Goal: Task Accomplishment & Management: Complete application form

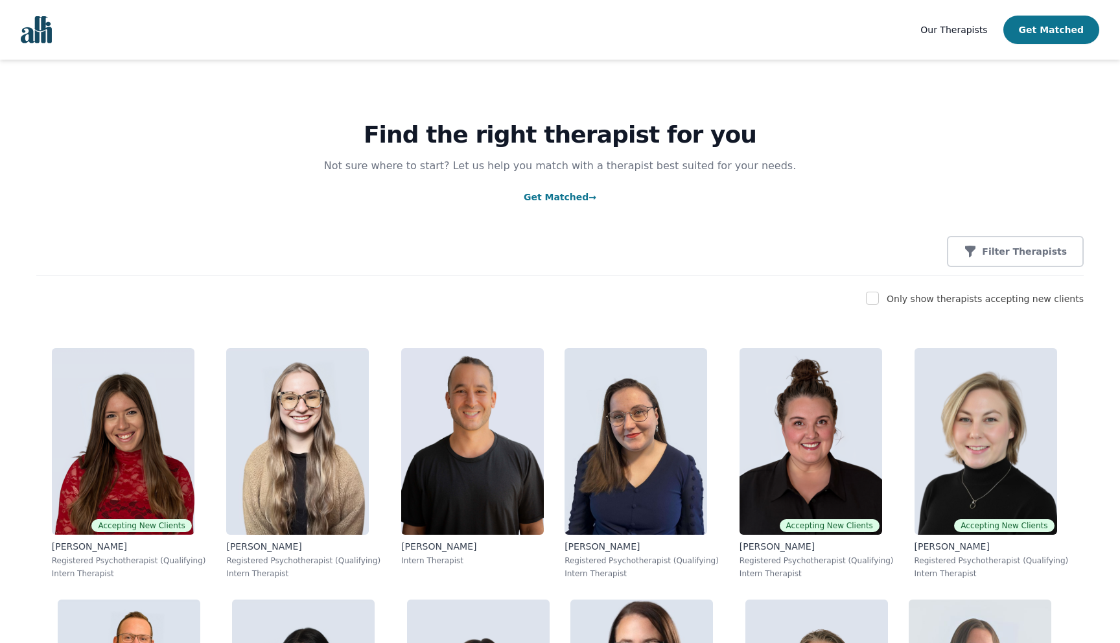
click at [1063, 26] on button "Get Matched" at bounding box center [1051, 30] width 96 height 29
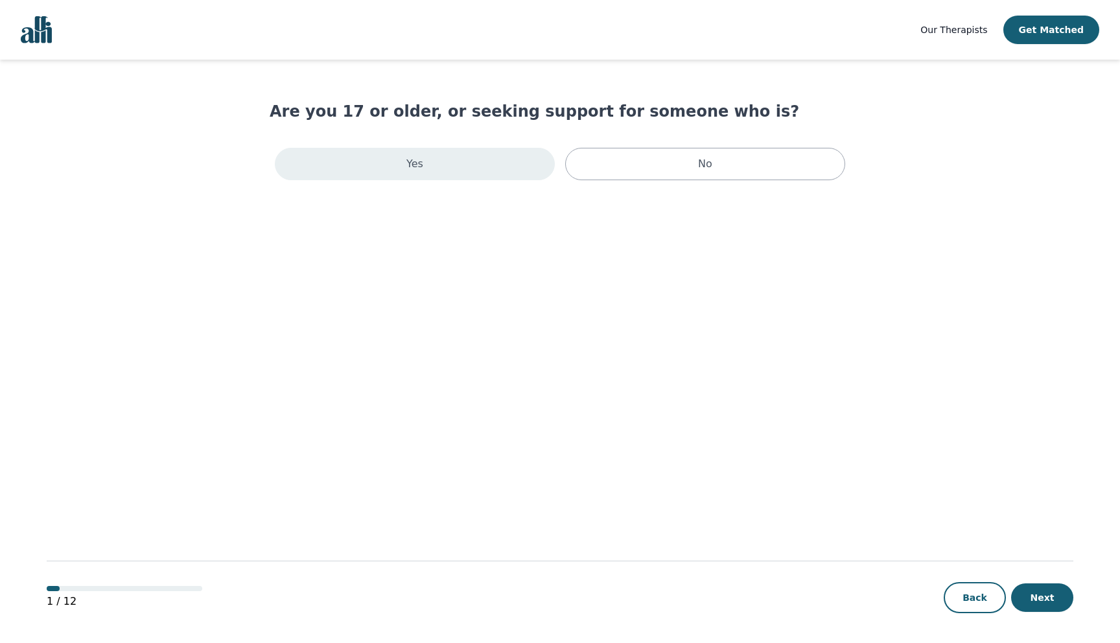
click at [480, 164] on div "Yes" at bounding box center [415, 164] width 280 height 32
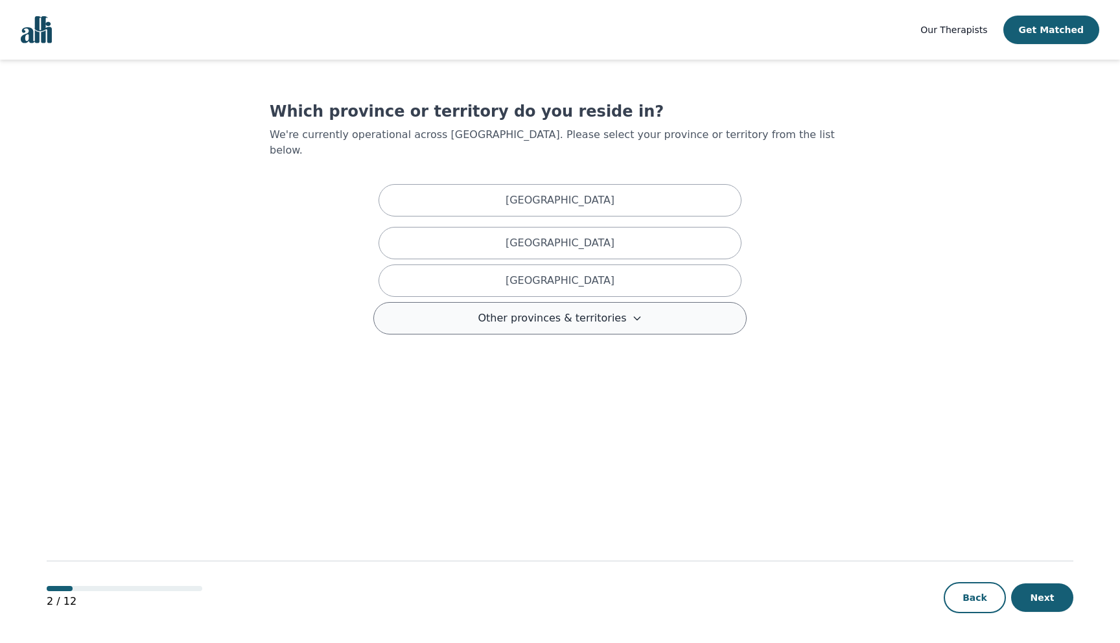
click at [616, 310] on span "Other provinces & territories" at bounding box center [552, 318] width 148 height 16
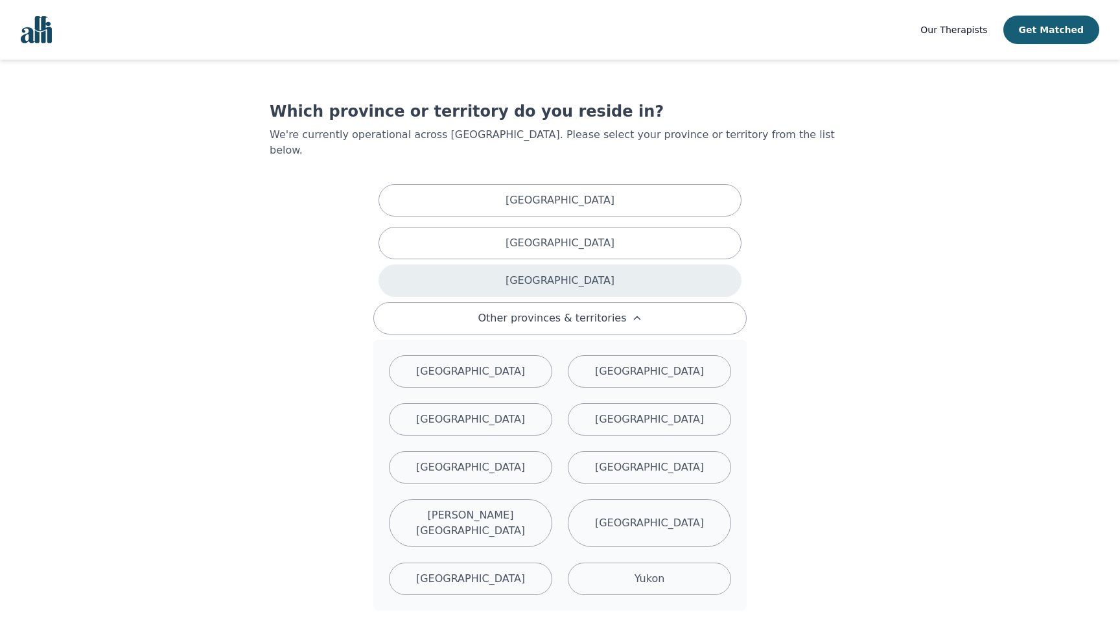
click at [616, 264] on div "[GEOGRAPHIC_DATA]" at bounding box center [560, 280] width 363 height 32
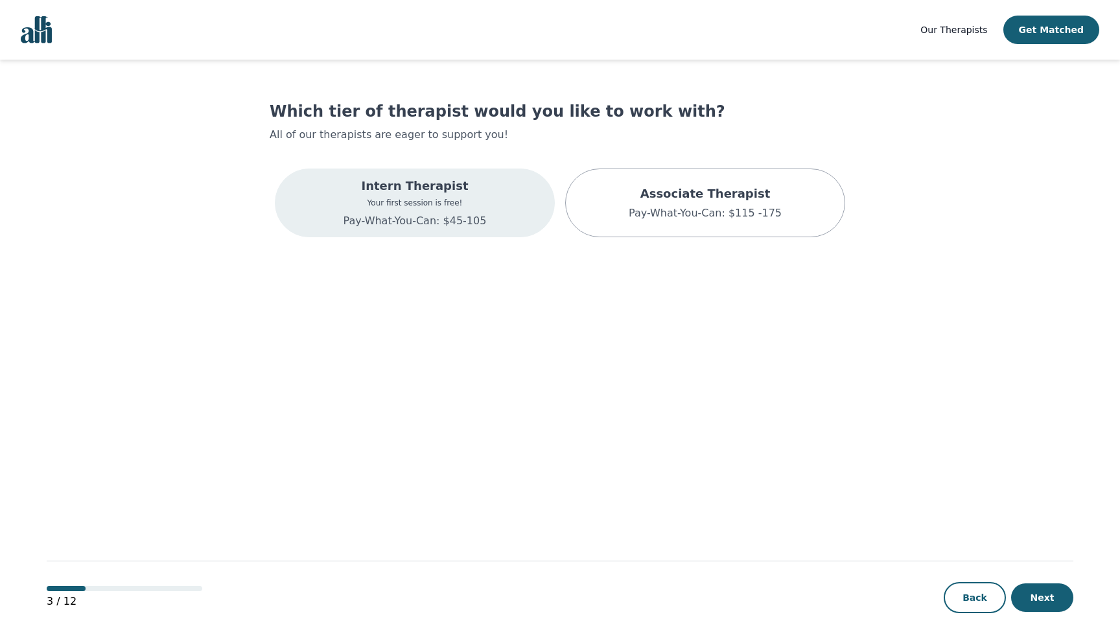
click at [497, 198] on div "Intern Therapist Your first session is free! Pay-What-You-Can: $45-105" at bounding box center [415, 203] width 280 height 69
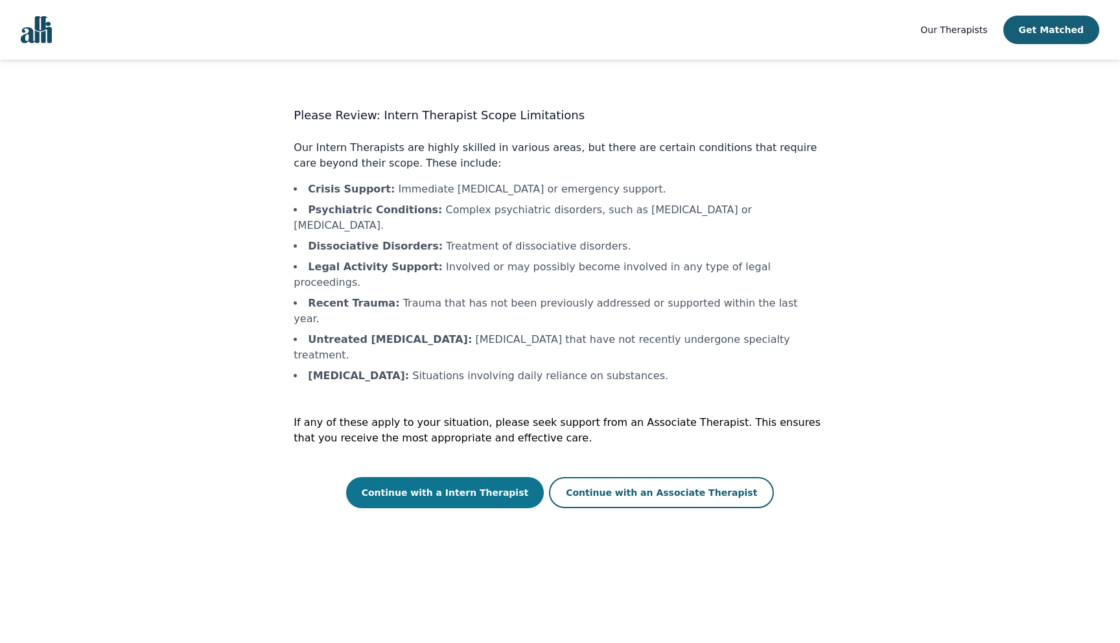
click at [511, 477] on button "Continue with a Intern Therapist" at bounding box center [445, 492] width 198 height 31
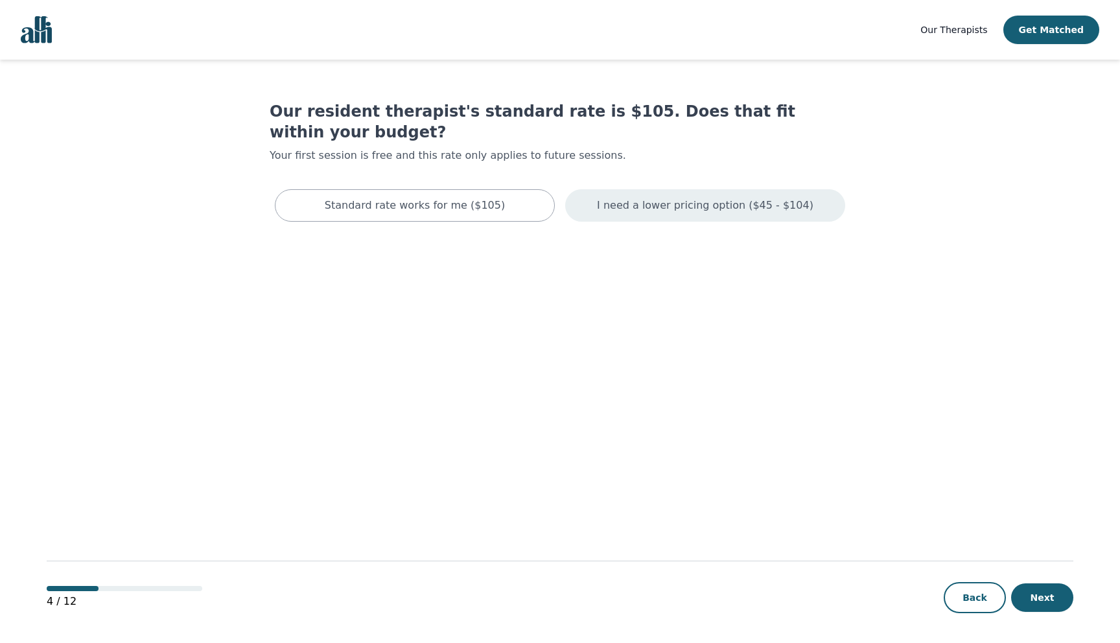
click at [649, 189] on div "I need a lower pricing option ($45 - $104)" at bounding box center [705, 205] width 280 height 32
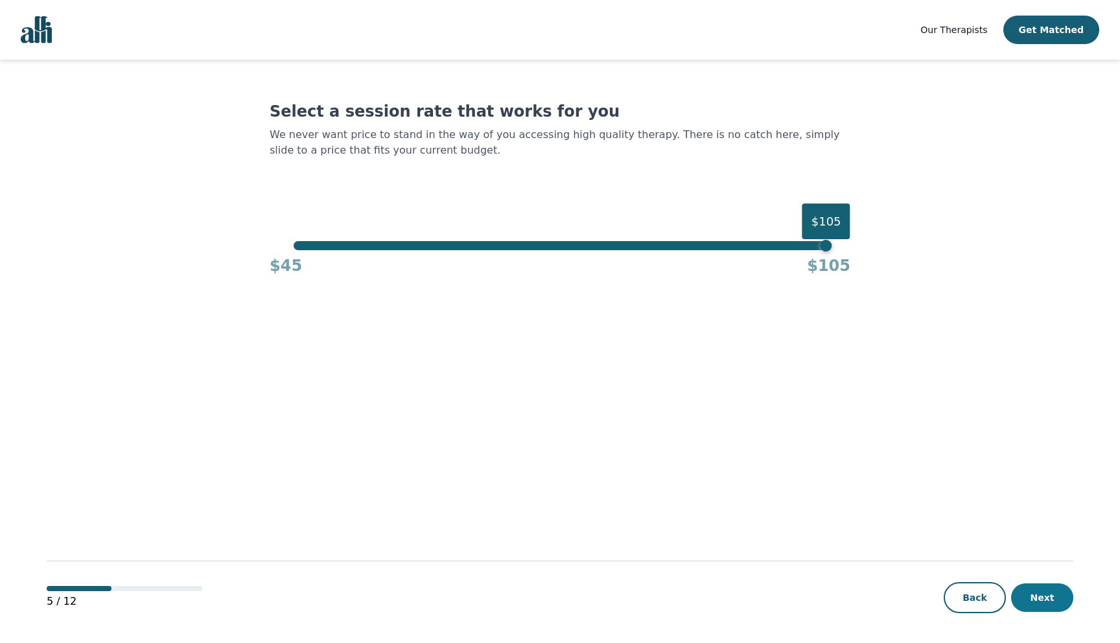
click at [1034, 596] on button "Next" at bounding box center [1042, 597] width 62 height 29
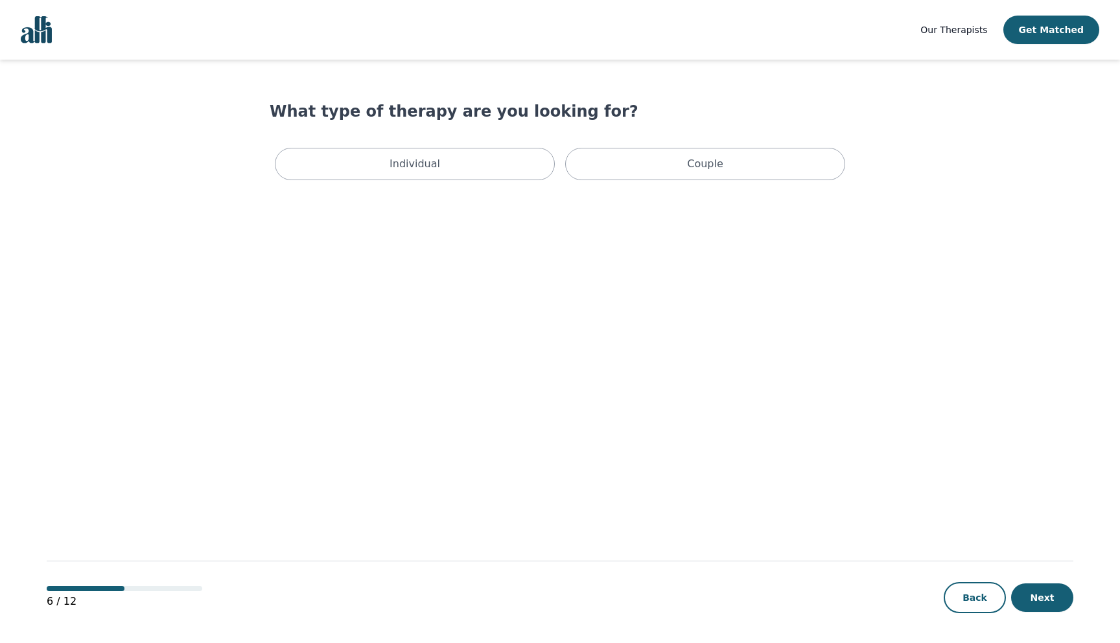
click at [469, 181] on div "Individual Couple" at bounding box center [560, 164] width 581 height 43
click at [469, 169] on div "Individual" at bounding box center [415, 164] width 280 height 32
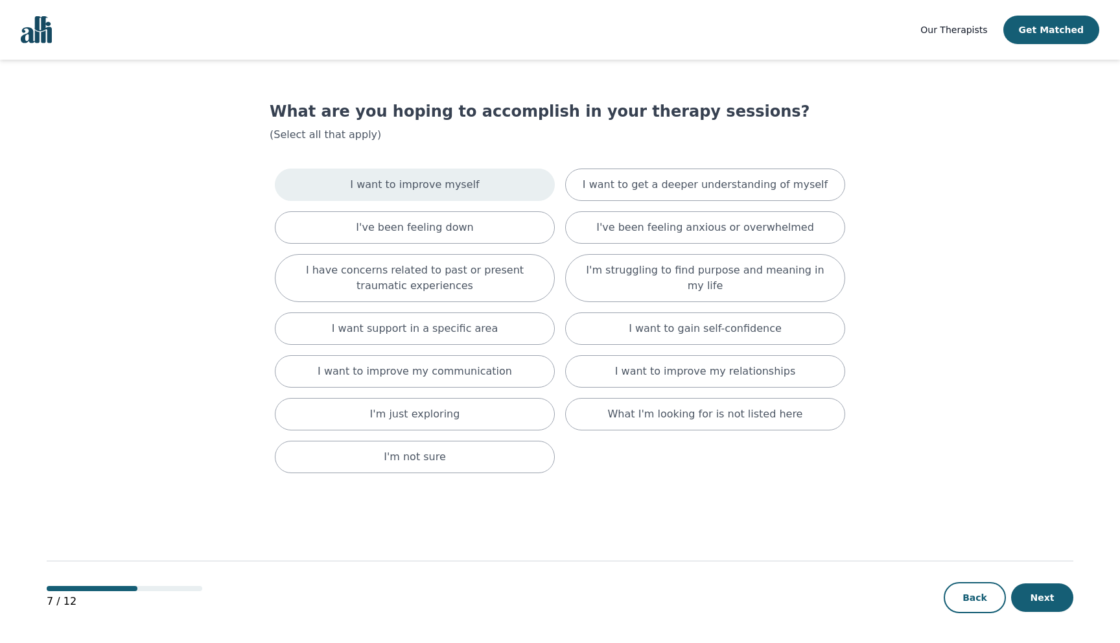
click at [471, 183] on div "I want to improve myself" at bounding box center [415, 185] width 280 height 32
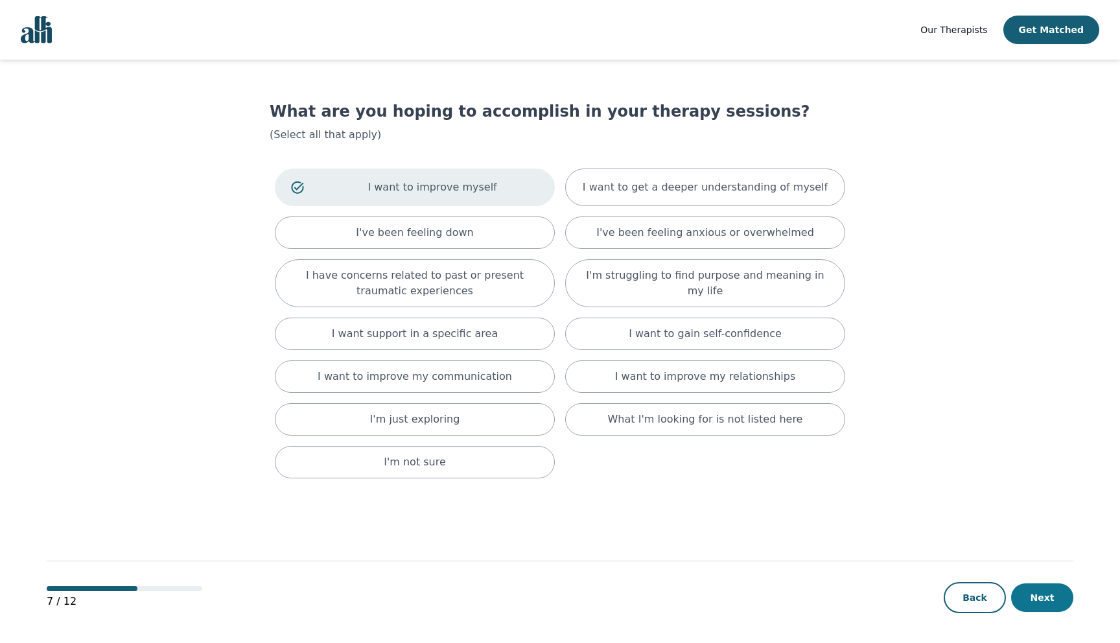
click at [1044, 598] on button "Next" at bounding box center [1042, 597] width 62 height 29
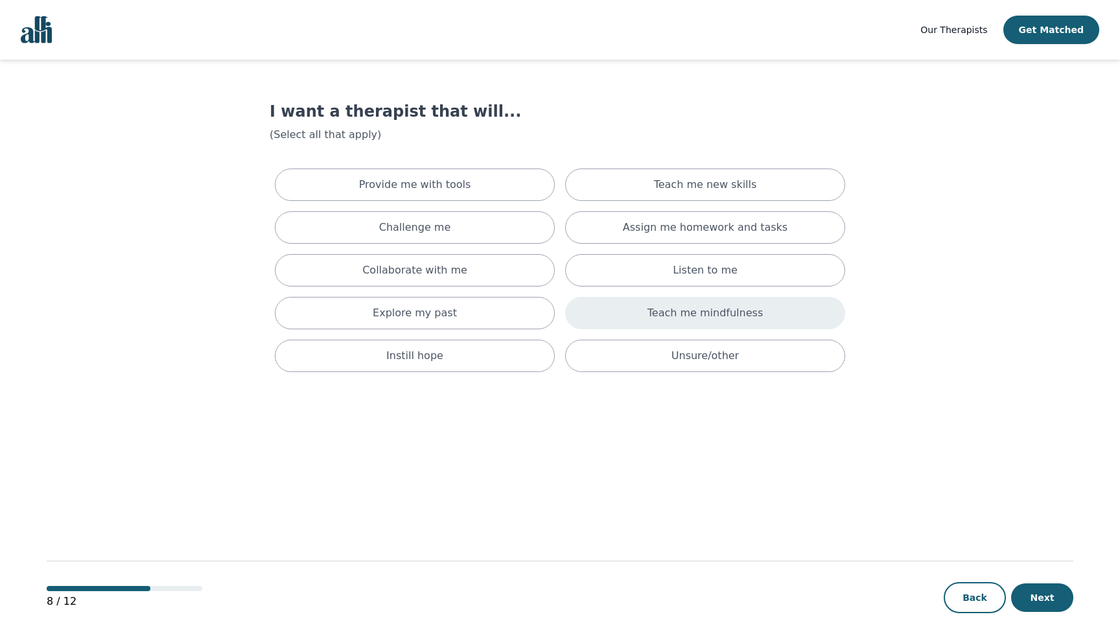
click at [621, 305] on div "Teach me mindfulness" at bounding box center [705, 313] width 280 height 32
click at [446, 188] on p "Provide me with tools" at bounding box center [415, 185] width 112 height 16
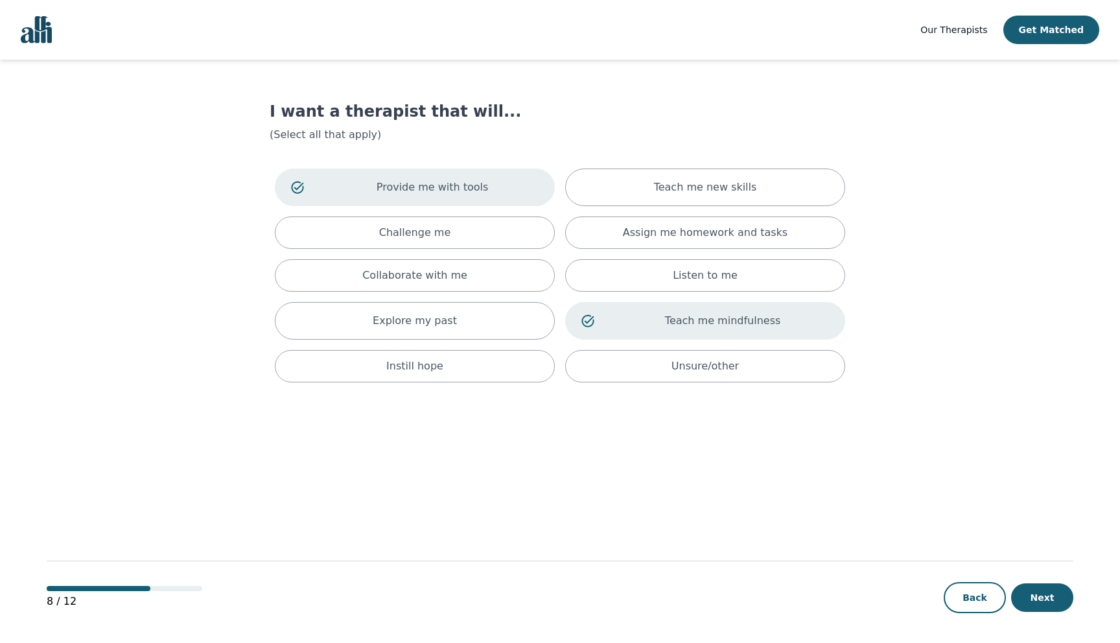
click at [594, 324] on div "Teach me mindfulness" at bounding box center [705, 321] width 280 height 38
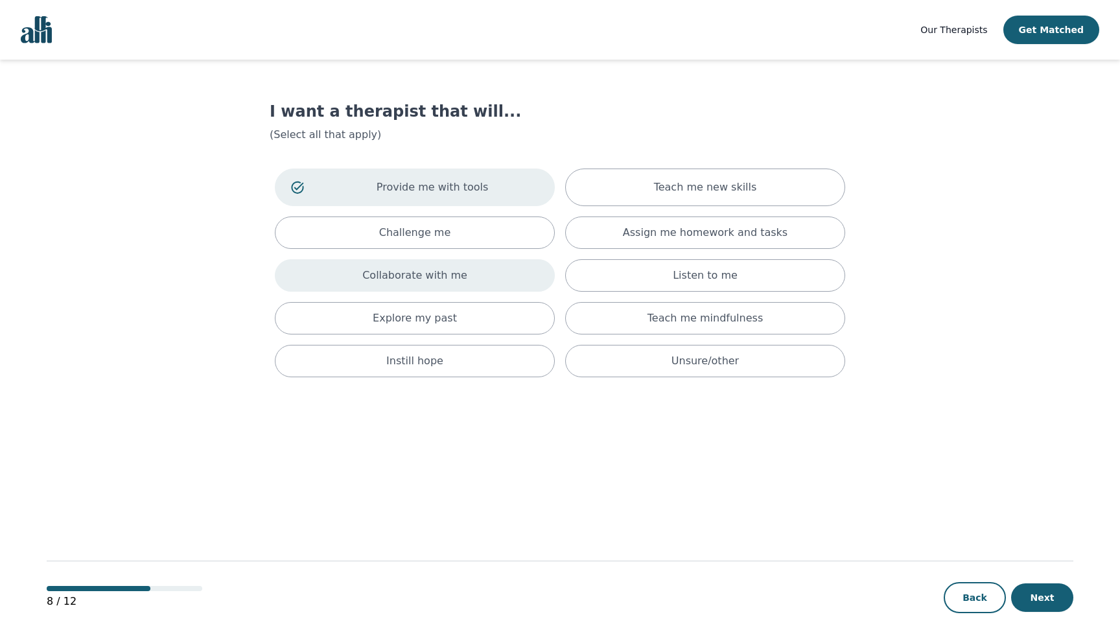
click at [494, 263] on div "Collaborate with me" at bounding box center [415, 275] width 280 height 32
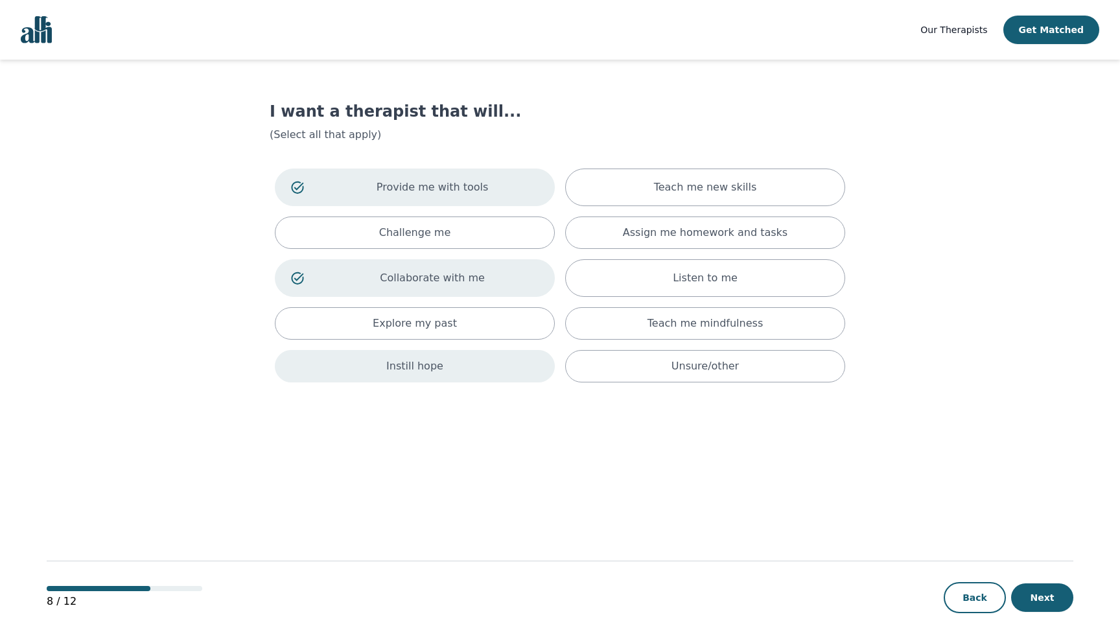
click at [491, 368] on div "Instill hope" at bounding box center [415, 366] width 280 height 32
click at [1040, 596] on button "Next" at bounding box center [1042, 597] width 62 height 29
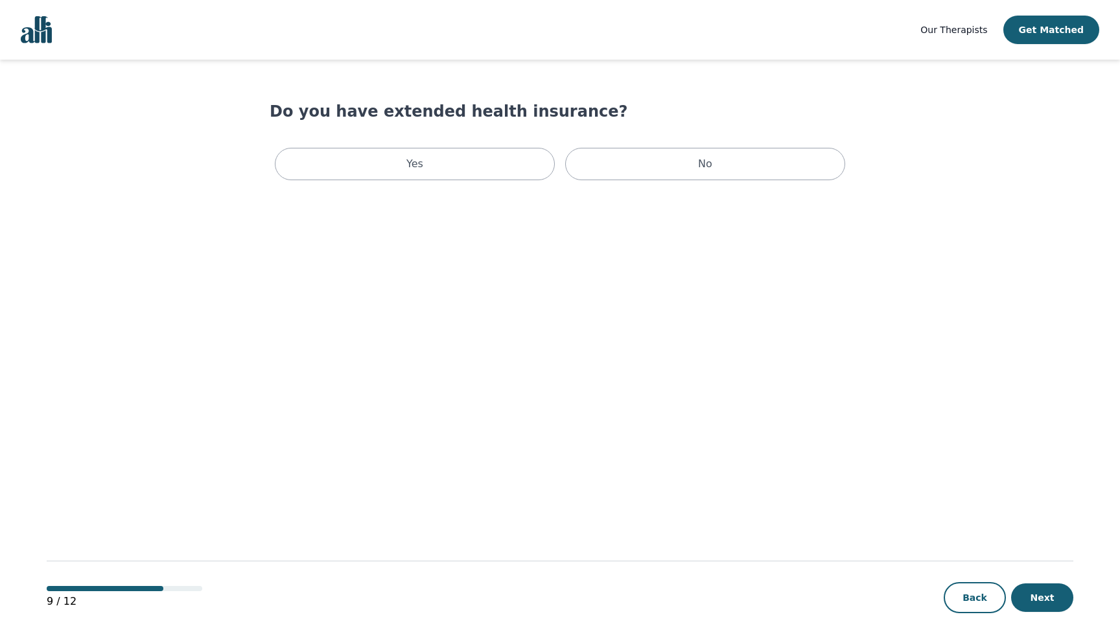
click at [449, 185] on main "Do you have extended health insurance? Yes No 9 / 12 Back Next" at bounding box center [560, 352] width 1027 height 585
click at [465, 169] on div "Yes" at bounding box center [415, 164] width 280 height 32
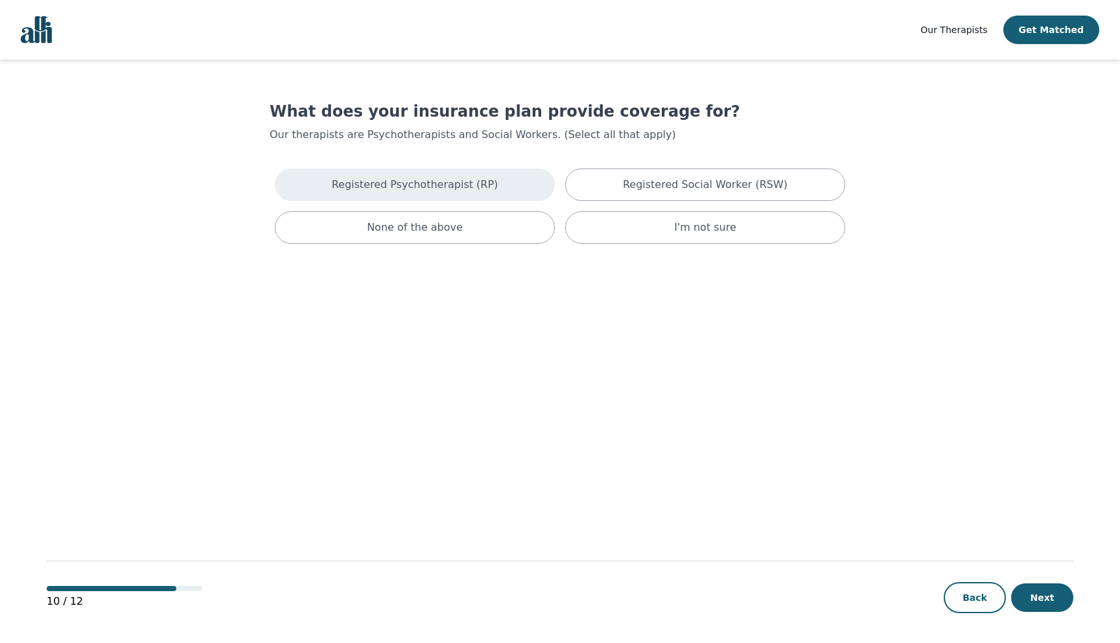
click at [498, 187] on div "Registered Psychotherapist (RP)" at bounding box center [415, 185] width 280 height 32
click at [1049, 592] on button "Next" at bounding box center [1042, 597] width 62 height 29
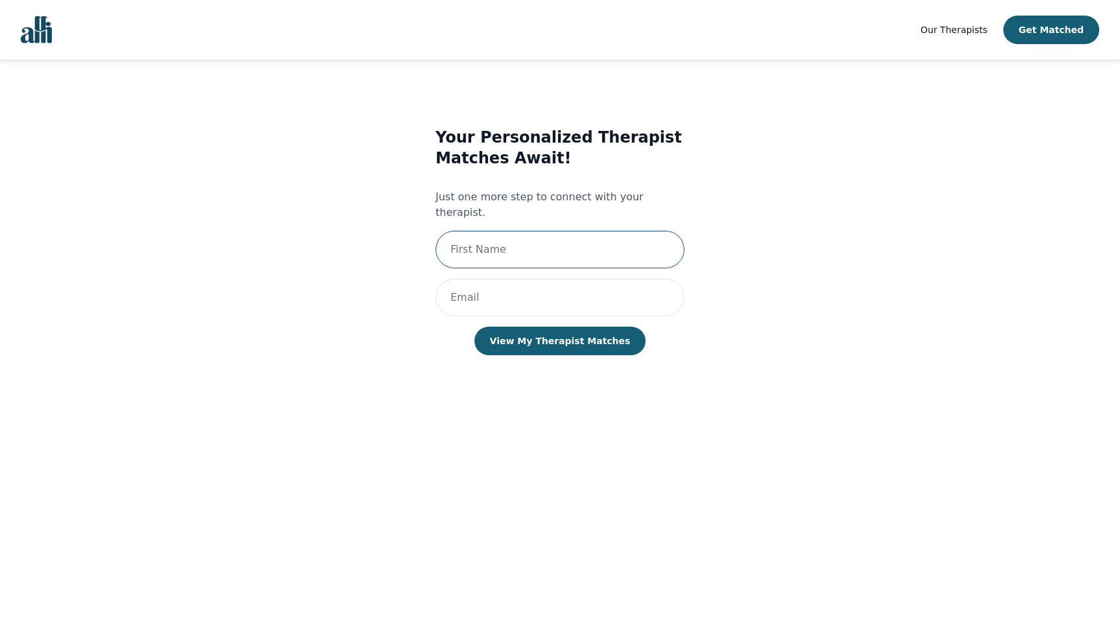
click at [579, 239] on input "text" at bounding box center [560, 250] width 249 height 38
type input "[PERSON_NAME] (TEST)"
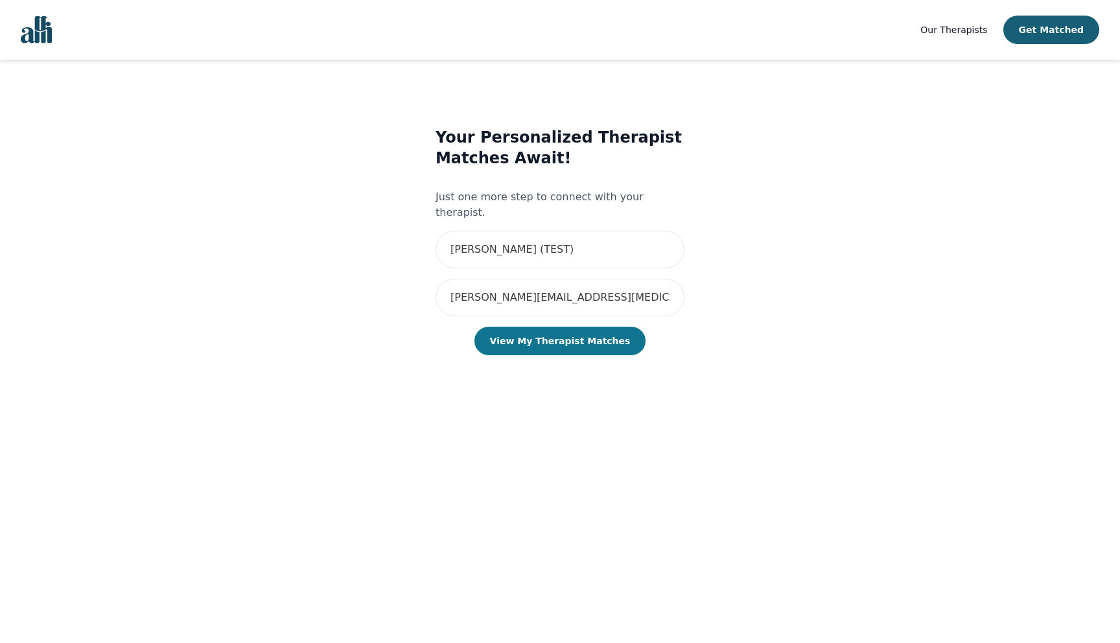
click at [543, 332] on button "View My Therapist Matches" at bounding box center [560, 341] width 172 height 29
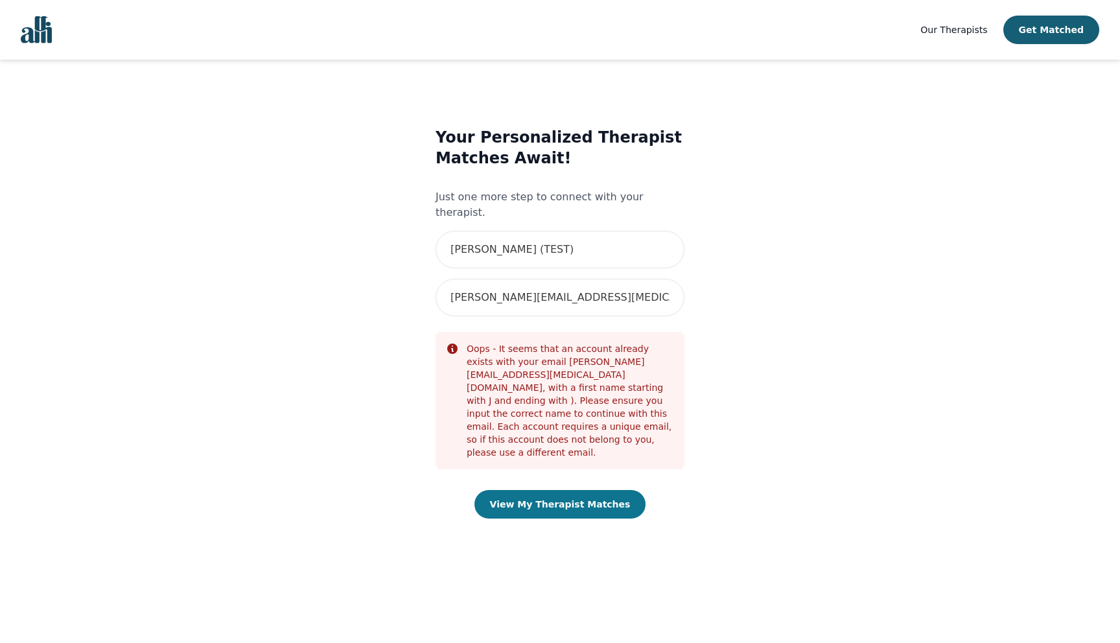
click at [571, 490] on button "View My Therapist Matches" at bounding box center [560, 504] width 172 height 29
click at [583, 231] on input "[PERSON_NAME] (TEST)" at bounding box center [560, 250] width 249 height 38
drag, startPoint x: 554, startPoint y: 271, endPoint x: 475, endPoint y: 272, distance: 78.4
click at [475, 279] on input "[PERSON_NAME][EMAIL_ADDRESS][MEDICAL_DATA][DOMAIN_NAME]" at bounding box center [560, 298] width 249 height 38
drag, startPoint x: 526, startPoint y: 287, endPoint x: 327, endPoint y: 290, distance: 199.0
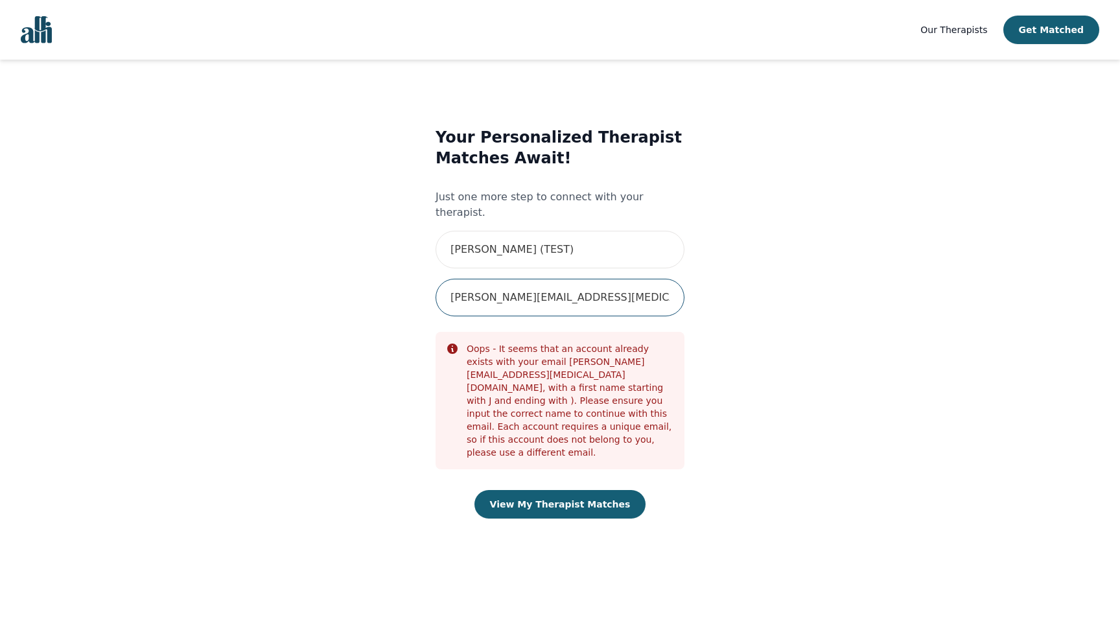
click at [327, 290] on div "Your Personalized Therapist Matches Await! Just one more step to connect with y…" at bounding box center [560, 335] width 532 height 459
click at [493, 279] on input "[PERSON_NAME][EMAIL_ADDRESS][MEDICAL_DATA][DOMAIN_NAME]" at bounding box center [560, 298] width 249 height 38
click at [656, 281] on input "[PERSON_NAME][EMAIL_ADDRESS][DOMAIN_NAME]" at bounding box center [560, 298] width 249 height 38
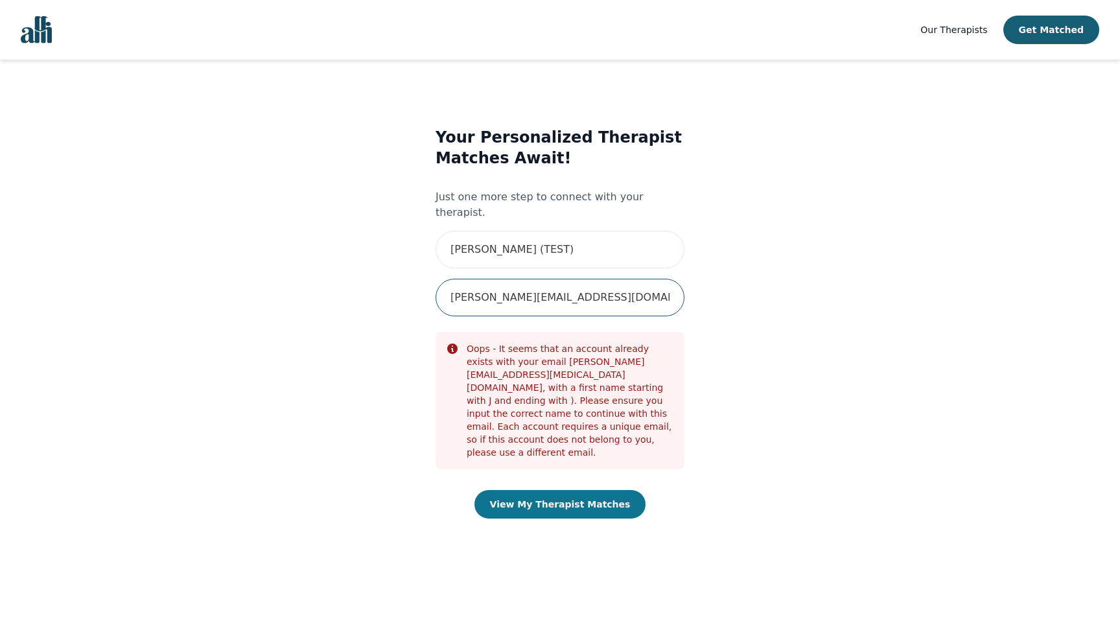
type input "[PERSON_NAME][EMAIL_ADDRESS][DOMAIN_NAME]"
click at [567, 490] on button "View My Therapist Matches" at bounding box center [560, 504] width 172 height 29
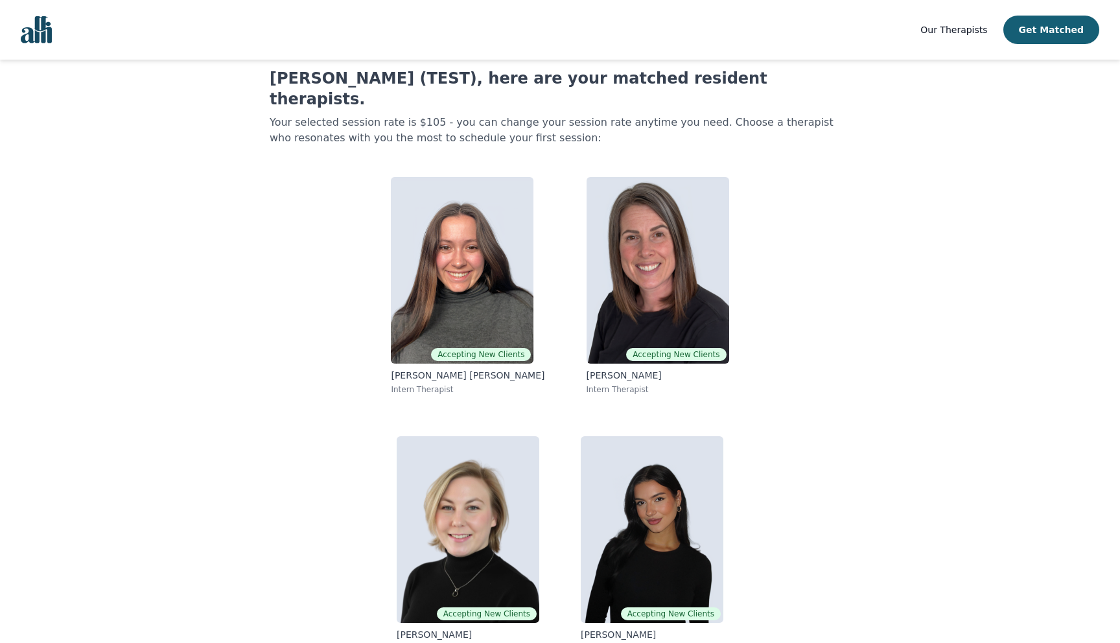
scroll to position [34, 0]
